Goal: Find specific page/section: Find specific page/section

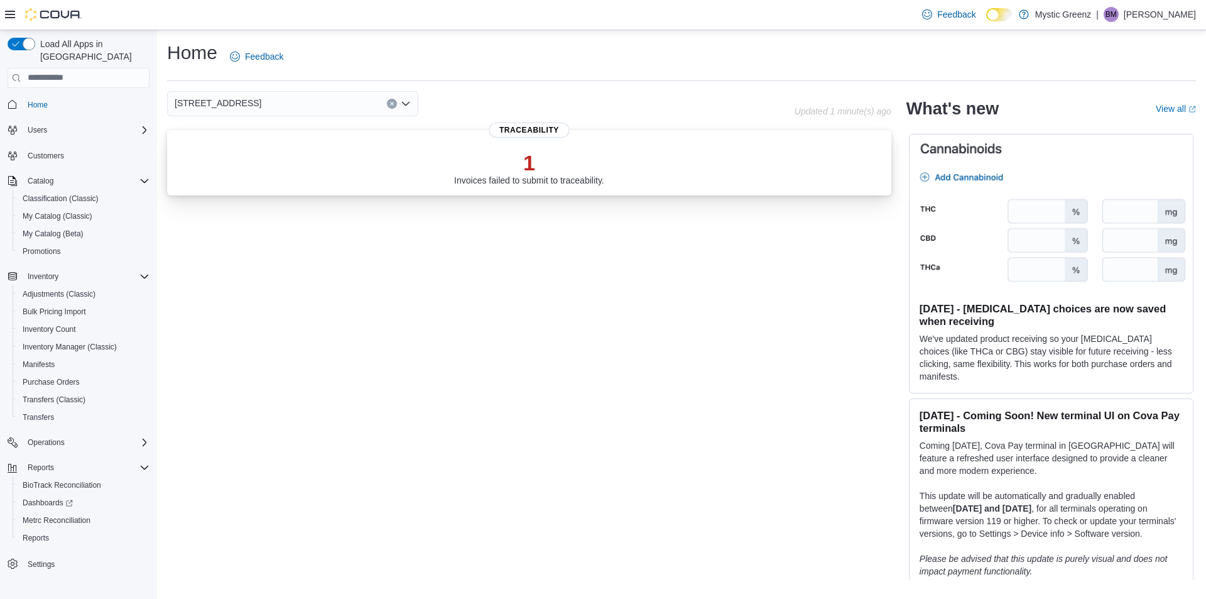
click at [528, 156] on p "1" at bounding box center [529, 162] width 150 height 25
